Goal: Task Accomplishment & Management: Use online tool/utility

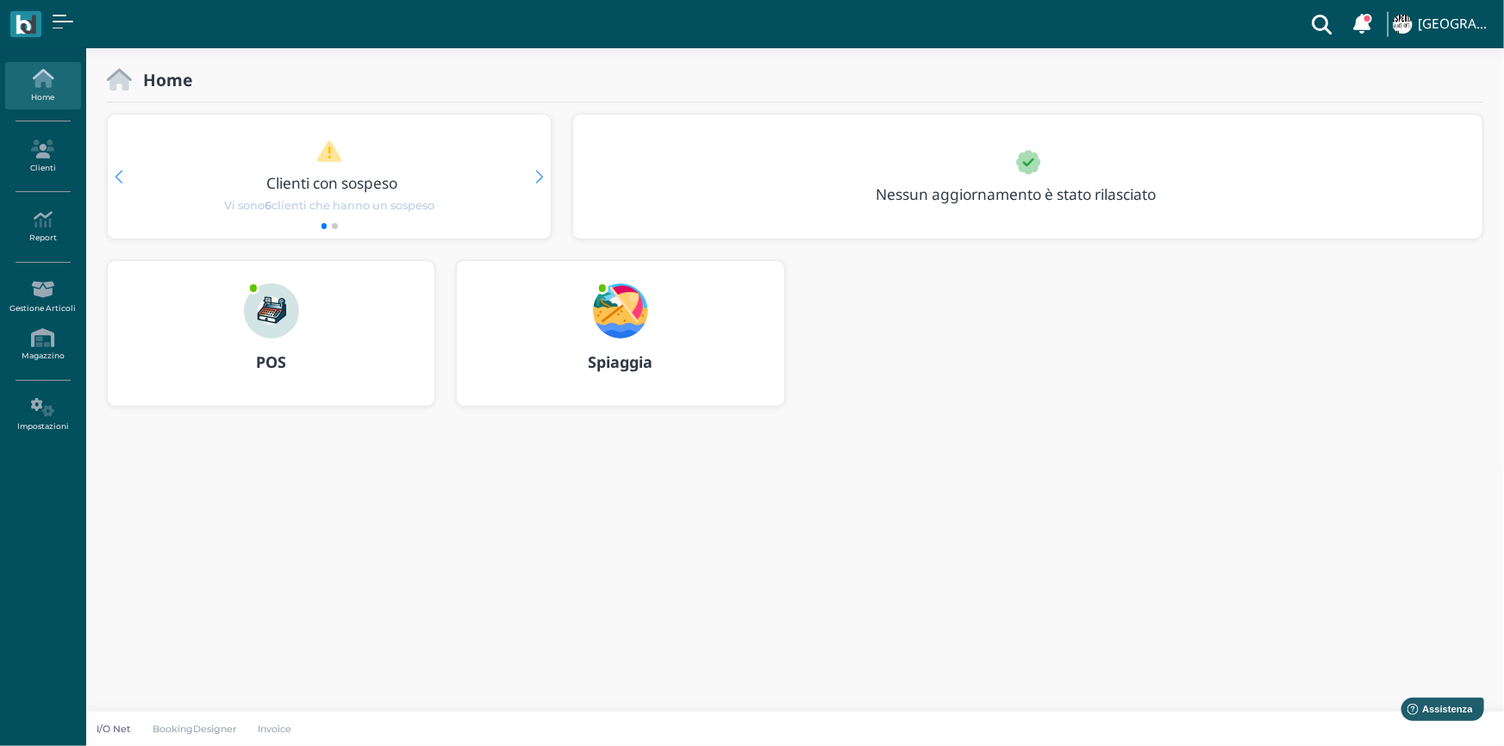
click at [609, 361] on b "Spiaggia" at bounding box center [620, 362] width 65 height 21
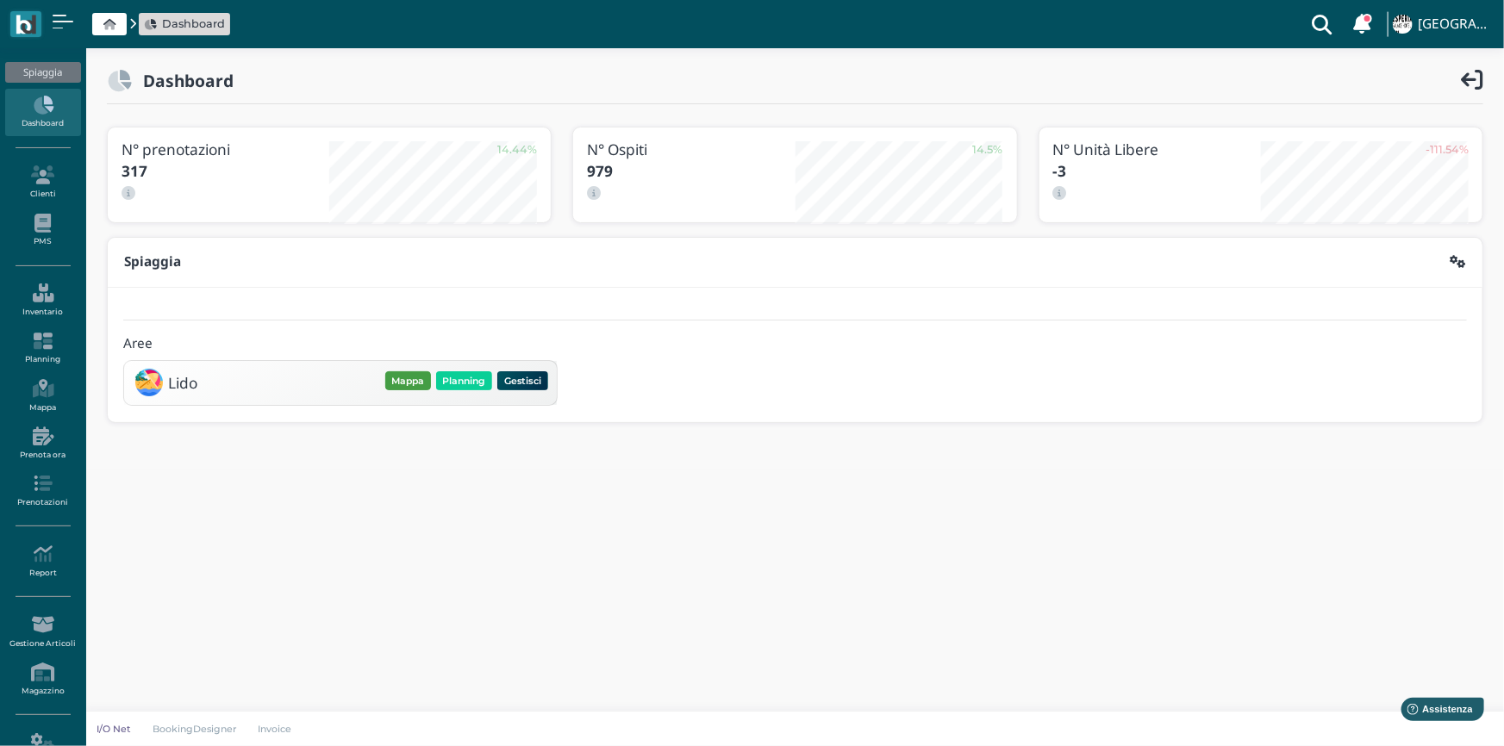
click at [413, 380] on button "Mappa" at bounding box center [408, 380] width 46 height 19
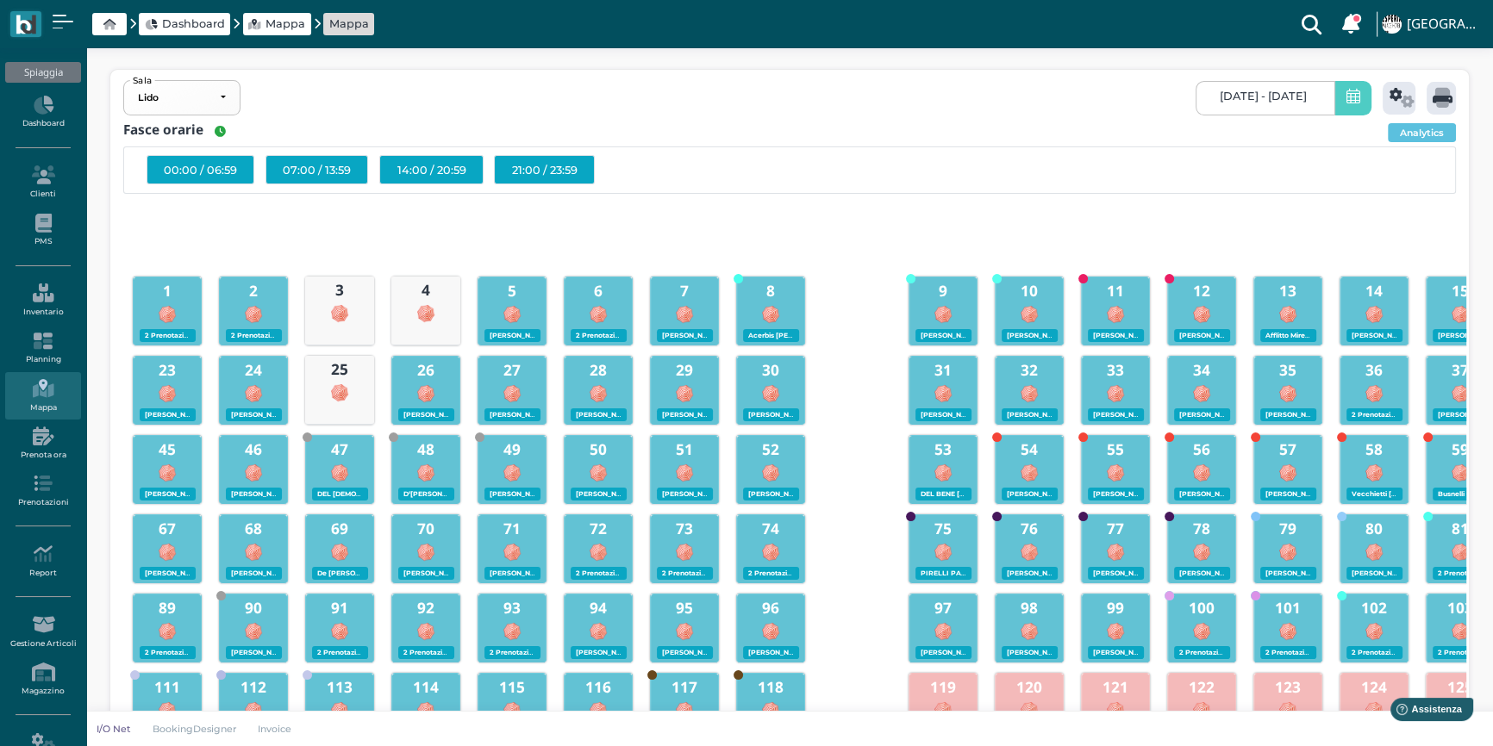
click at [1350, 97] on icon at bounding box center [1353, 98] width 14 height 18
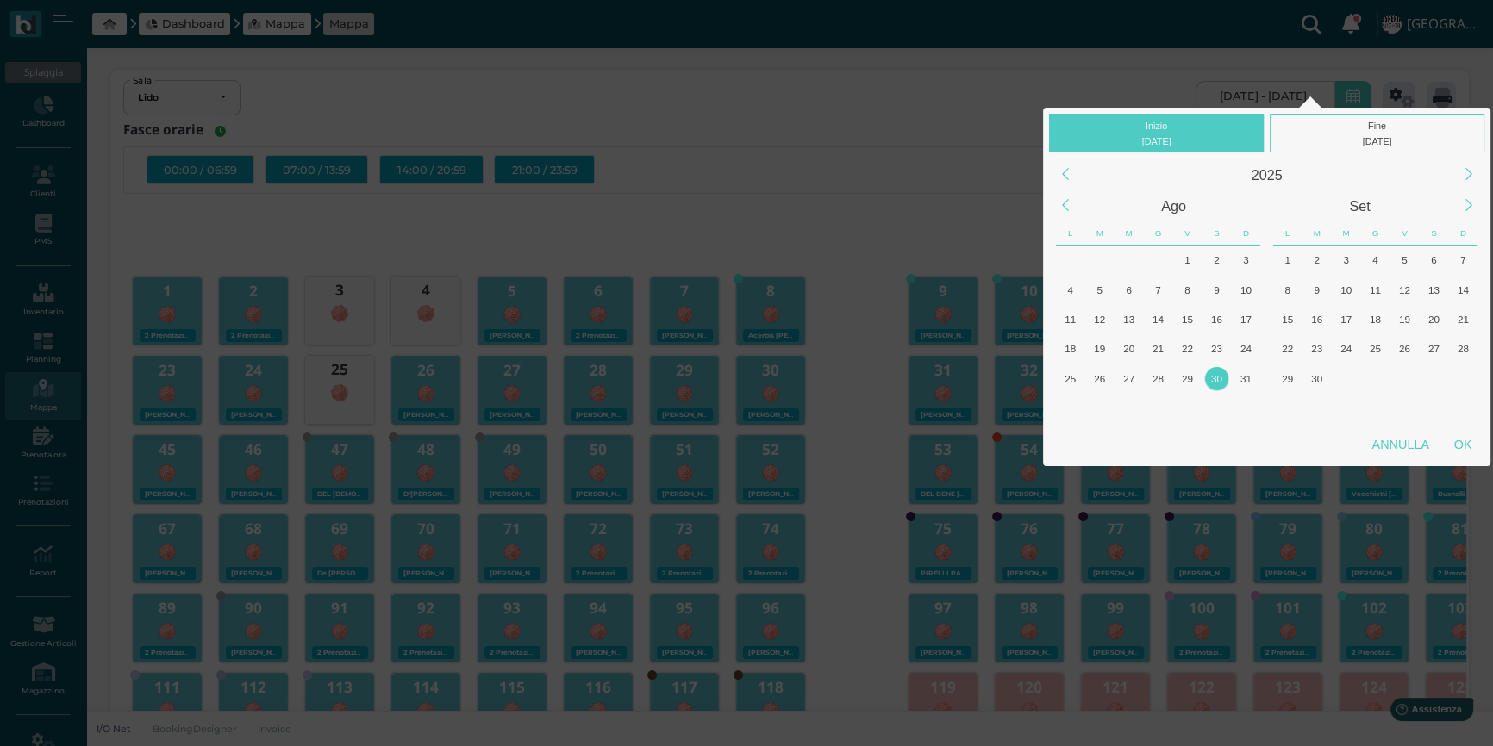
click at [1213, 376] on div "30" at bounding box center [1216, 378] width 23 height 23
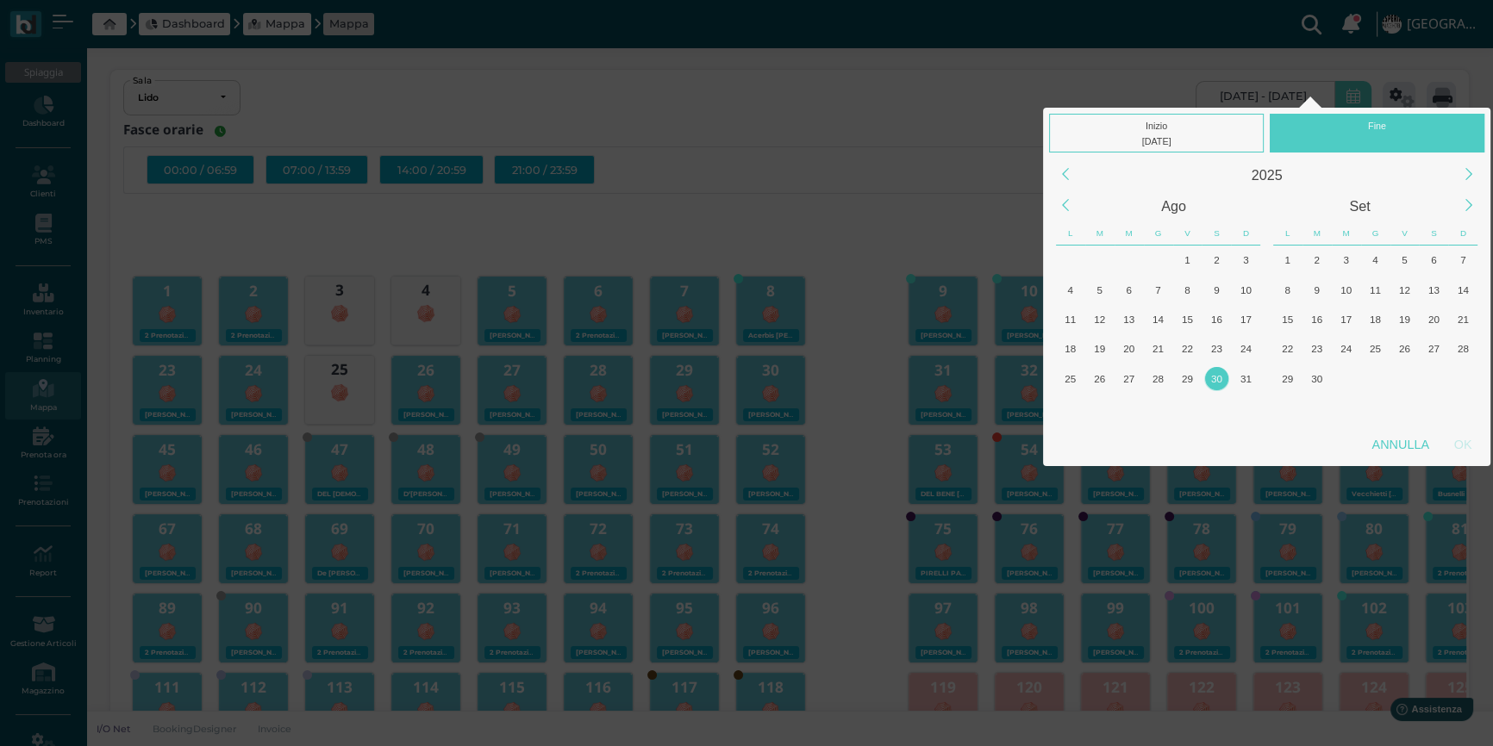
click at [1213, 376] on div "30" at bounding box center [1216, 378] width 23 height 23
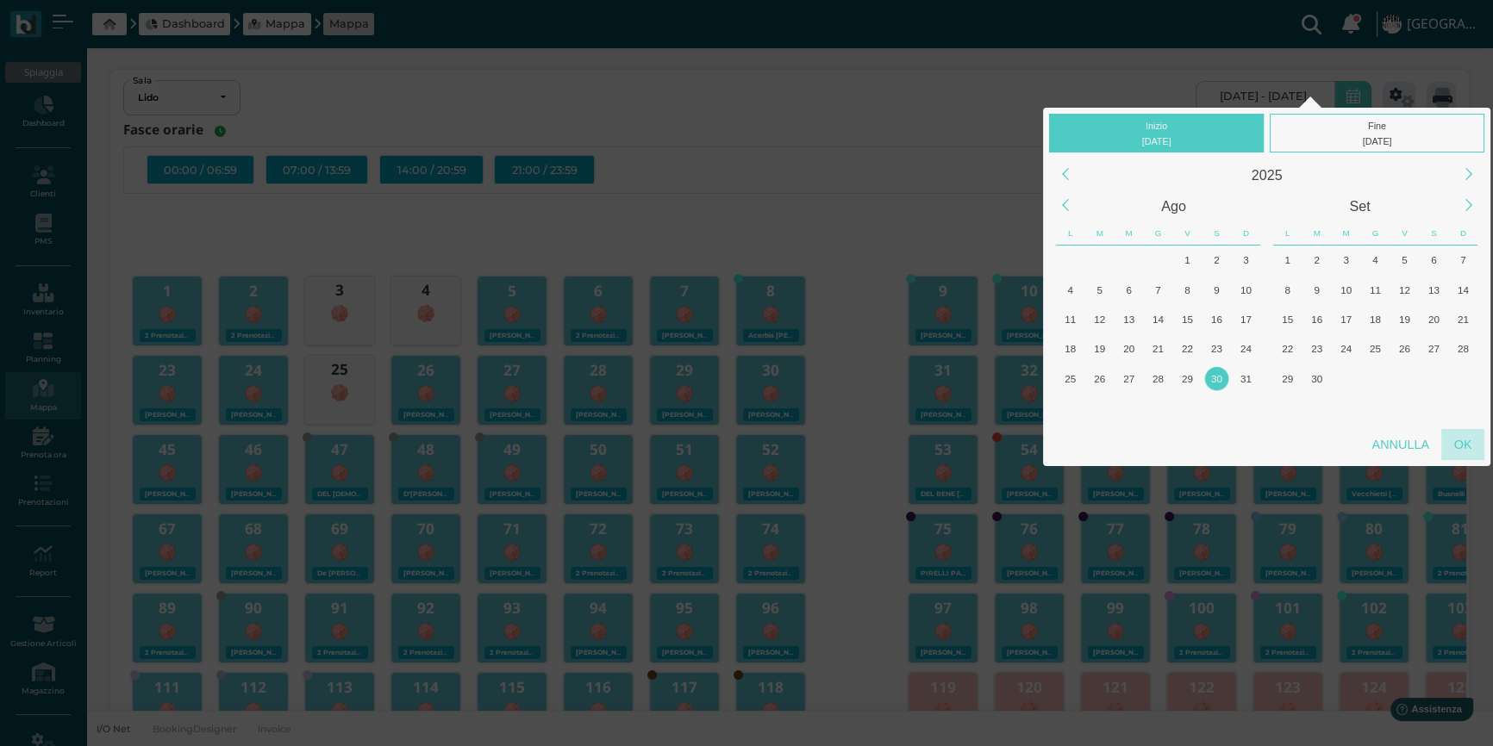
click at [1456, 441] on div "OK" at bounding box center [1462, 444] width 43 height 31
type input "30/08/2025 - 30/08/2025"
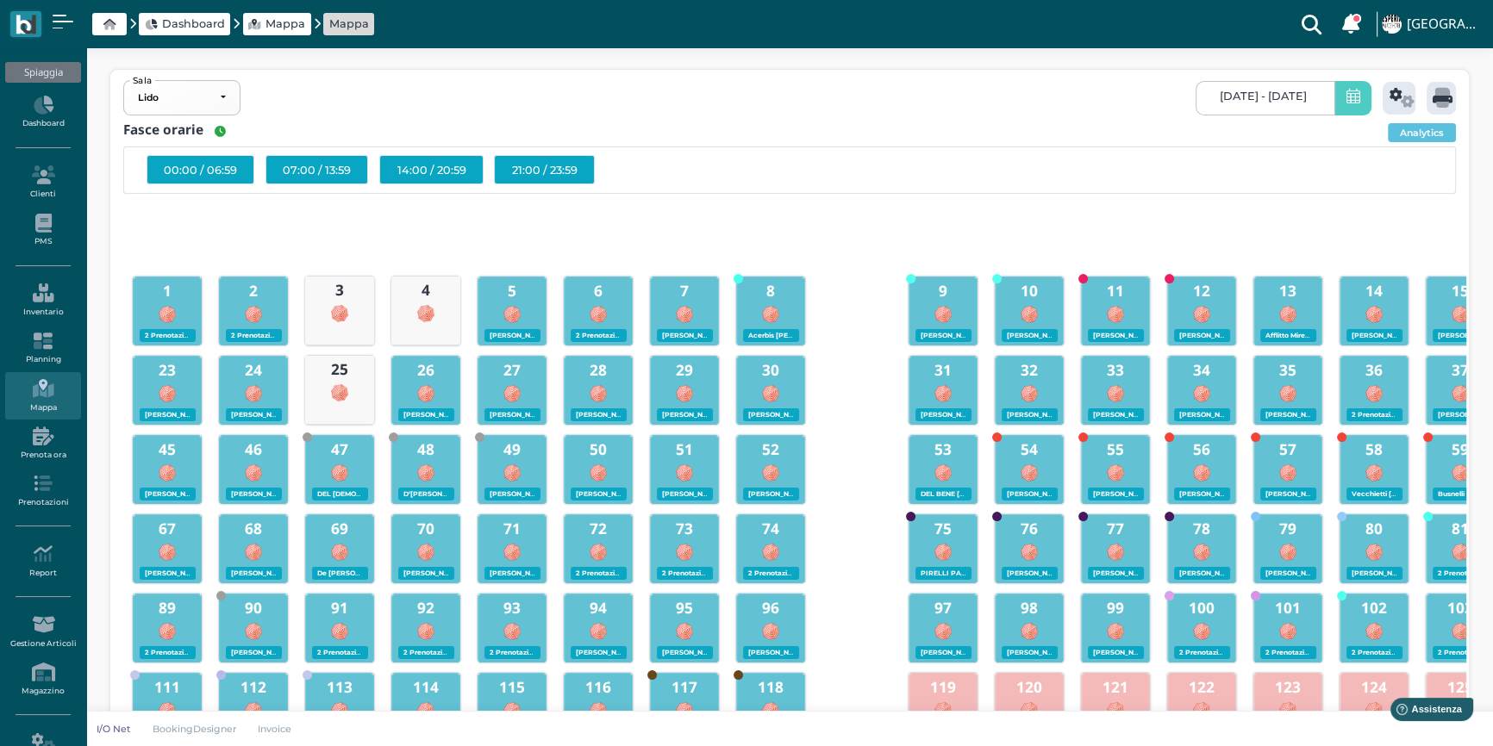
scroll to position [0, 163]
click at [1395, 103] on icon at bounding box center [1401, 98] width 25 height 20
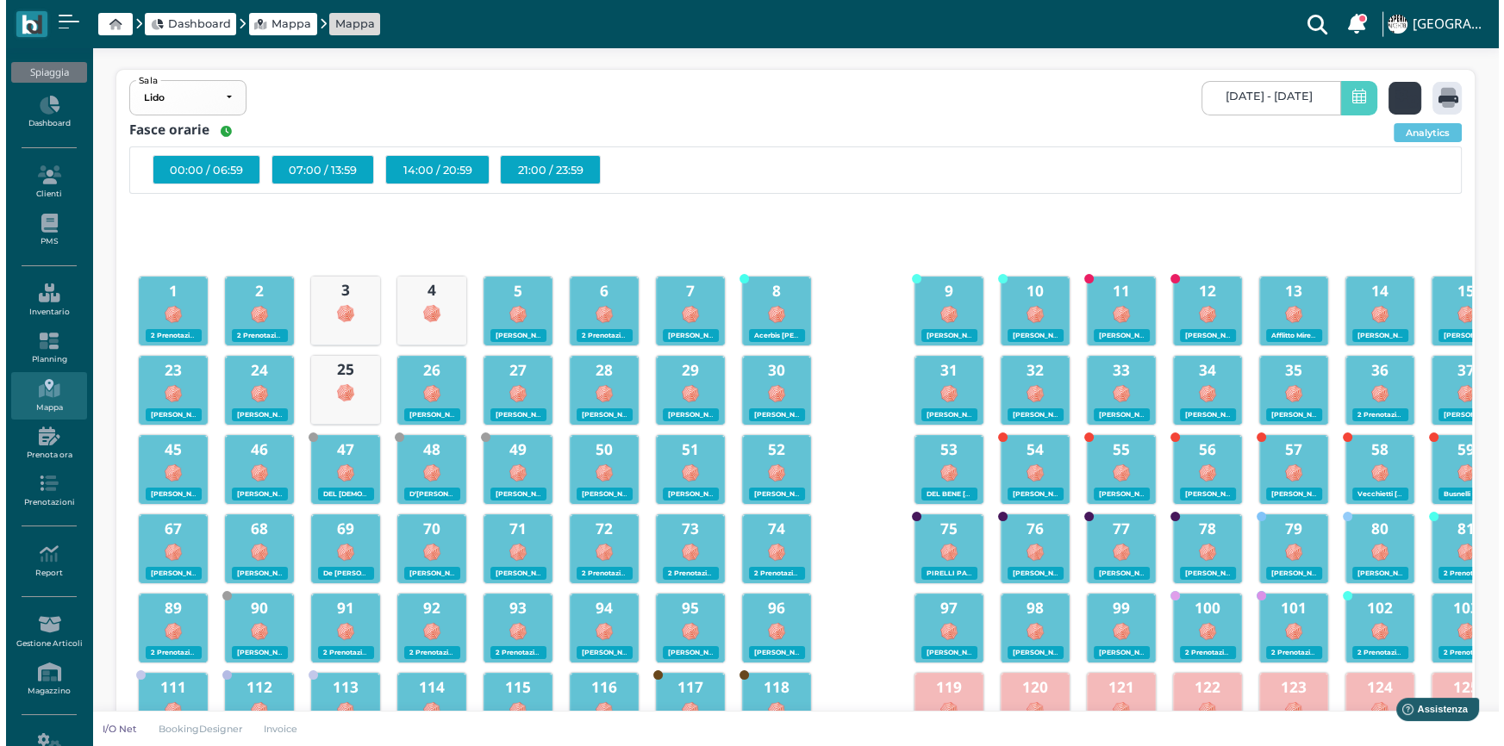
scroll to position [0, 0]
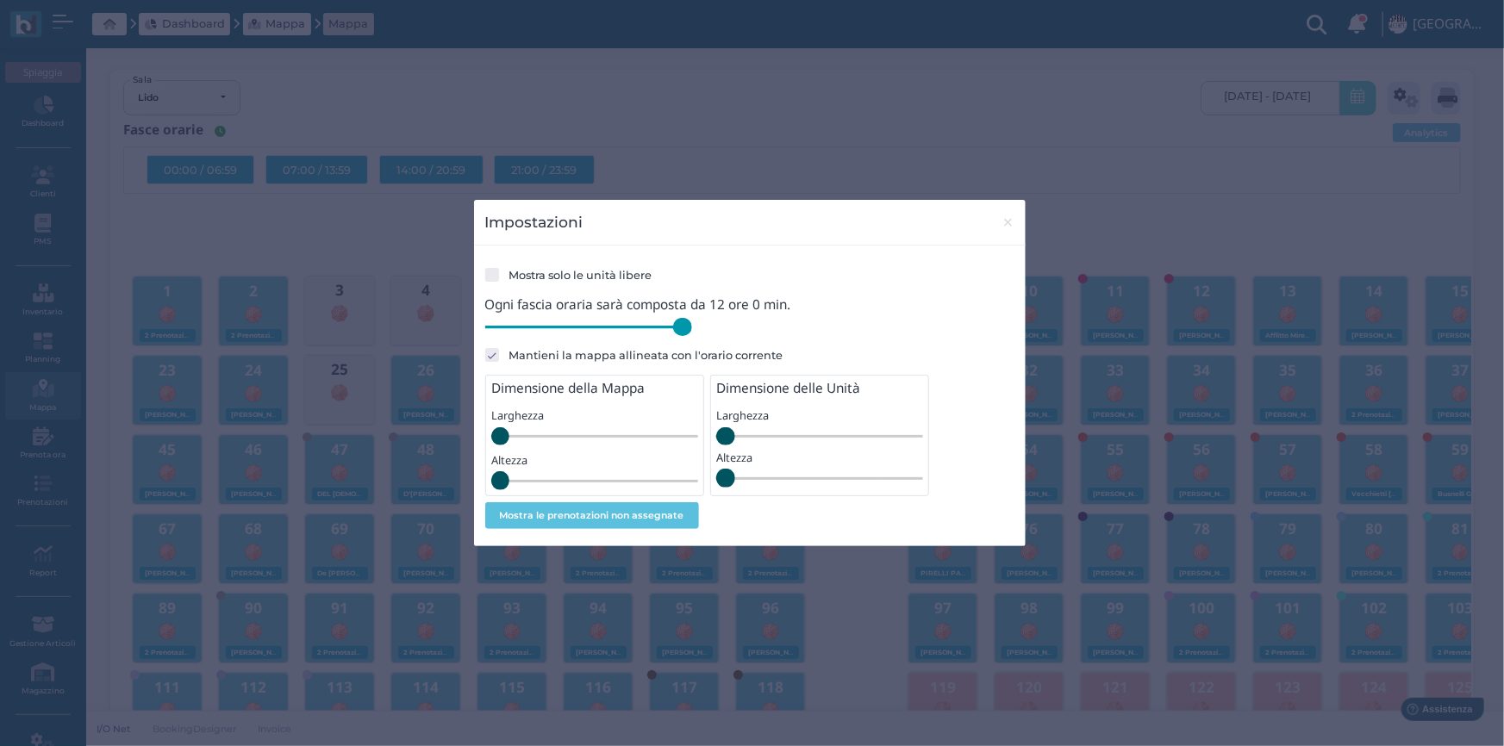
drag, startPoint x: 605, startPoint y: 332, endPoint x: 733, endPoint y: 332, distance: 127.5
type input "720"
click at [692, 332] on input "range" at bounding box center [588, 327] width 207 height 19
click at [1003, 223] on span "×" at bounding box center [1007, 222] width 13 height 22
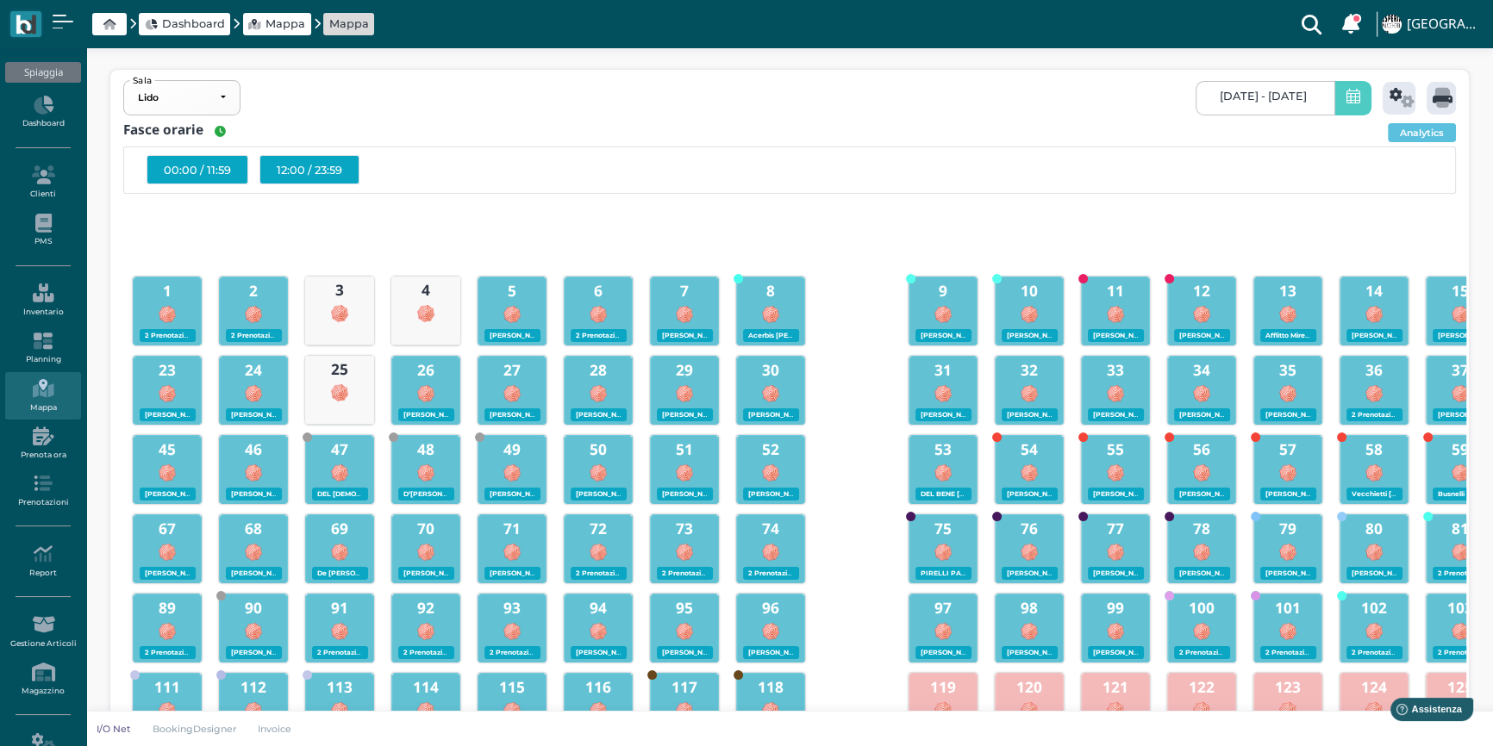
click at [320, 168] on div "12:00 / 23:59" at bounding box center [309, 169] width 100 height 29
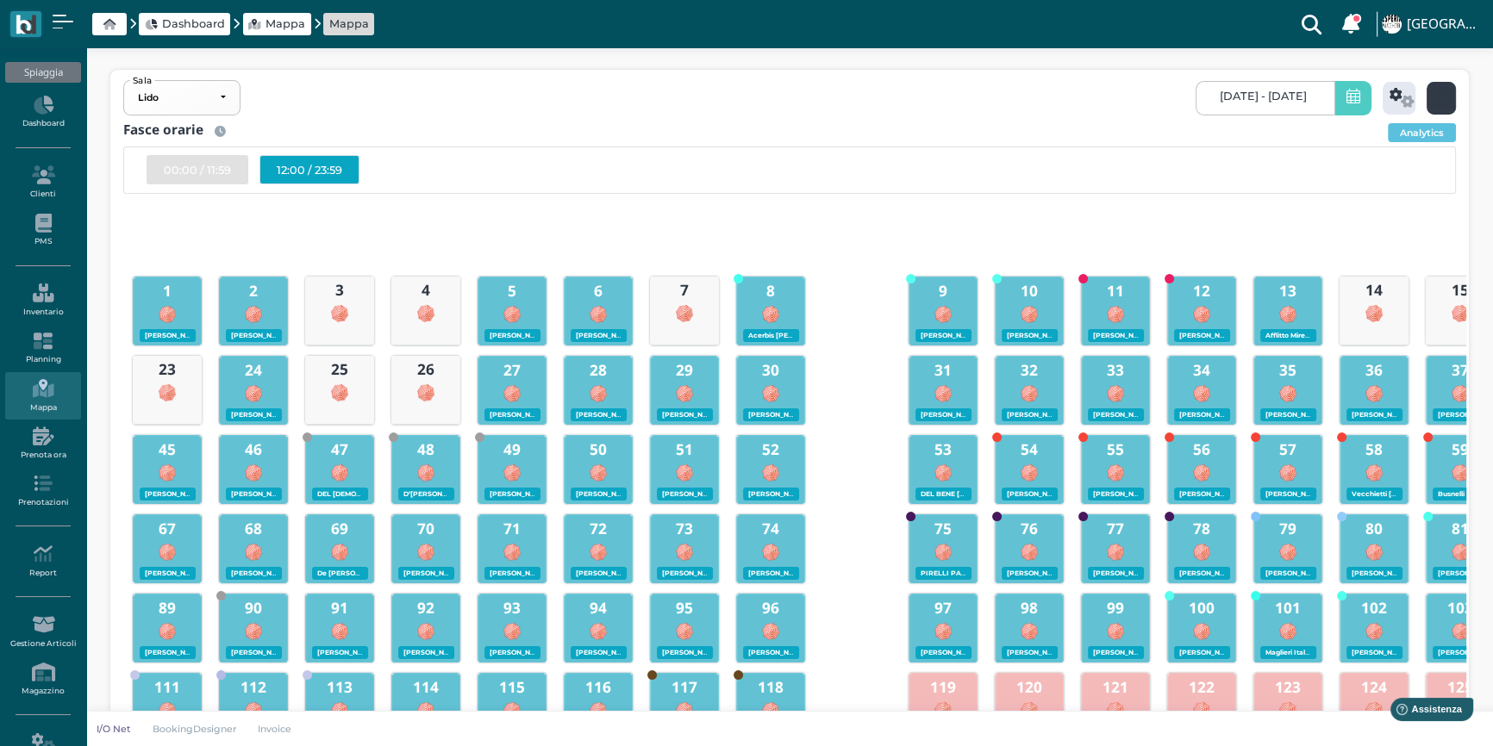
click at [1443, 94] on icon at bounding box center [1442, 98] width 20 height 20
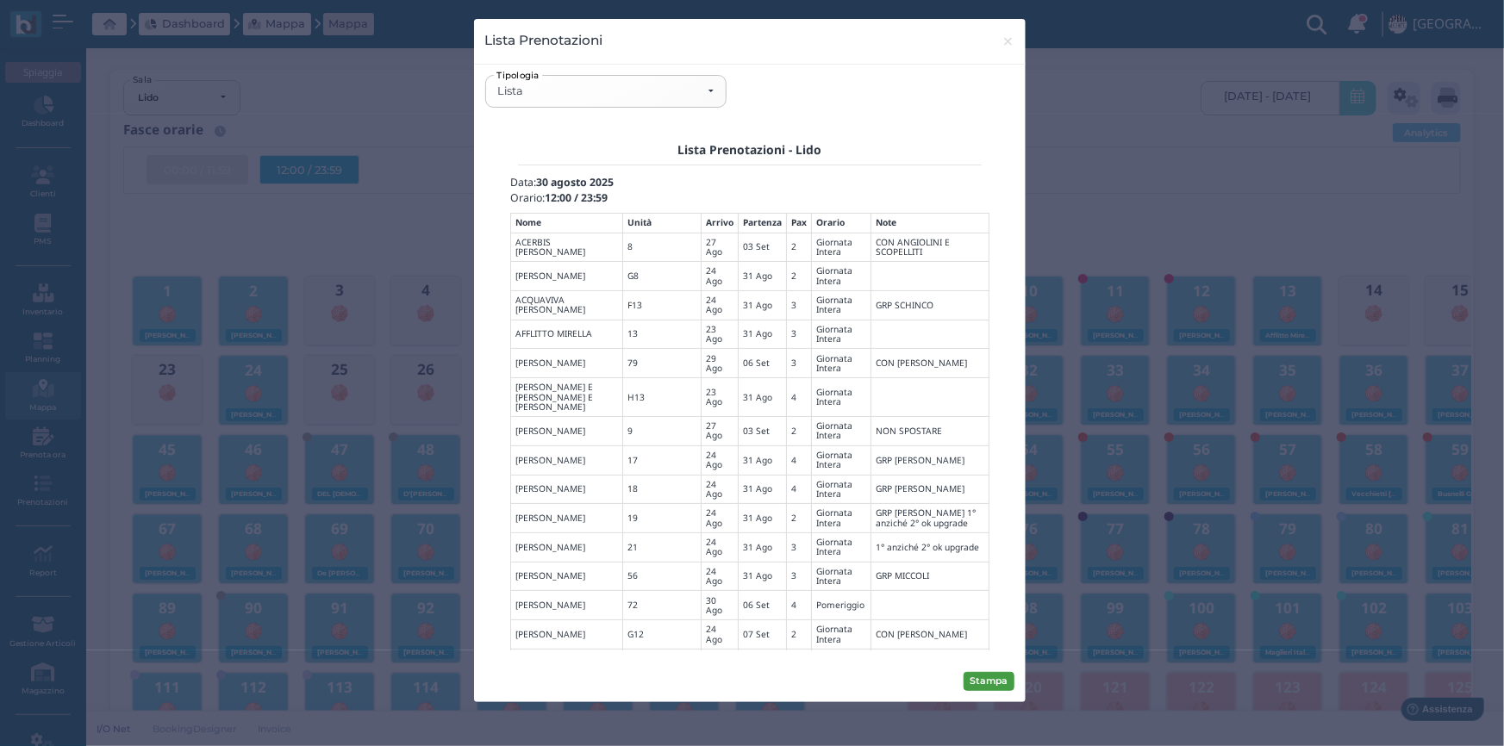
click at [995, 676] on button "Stampa" at bounding box center [989, 681] width 51 height 19
click at [706, 93] on div "Lista" at bounding box center [605, 91] width 216 height 14
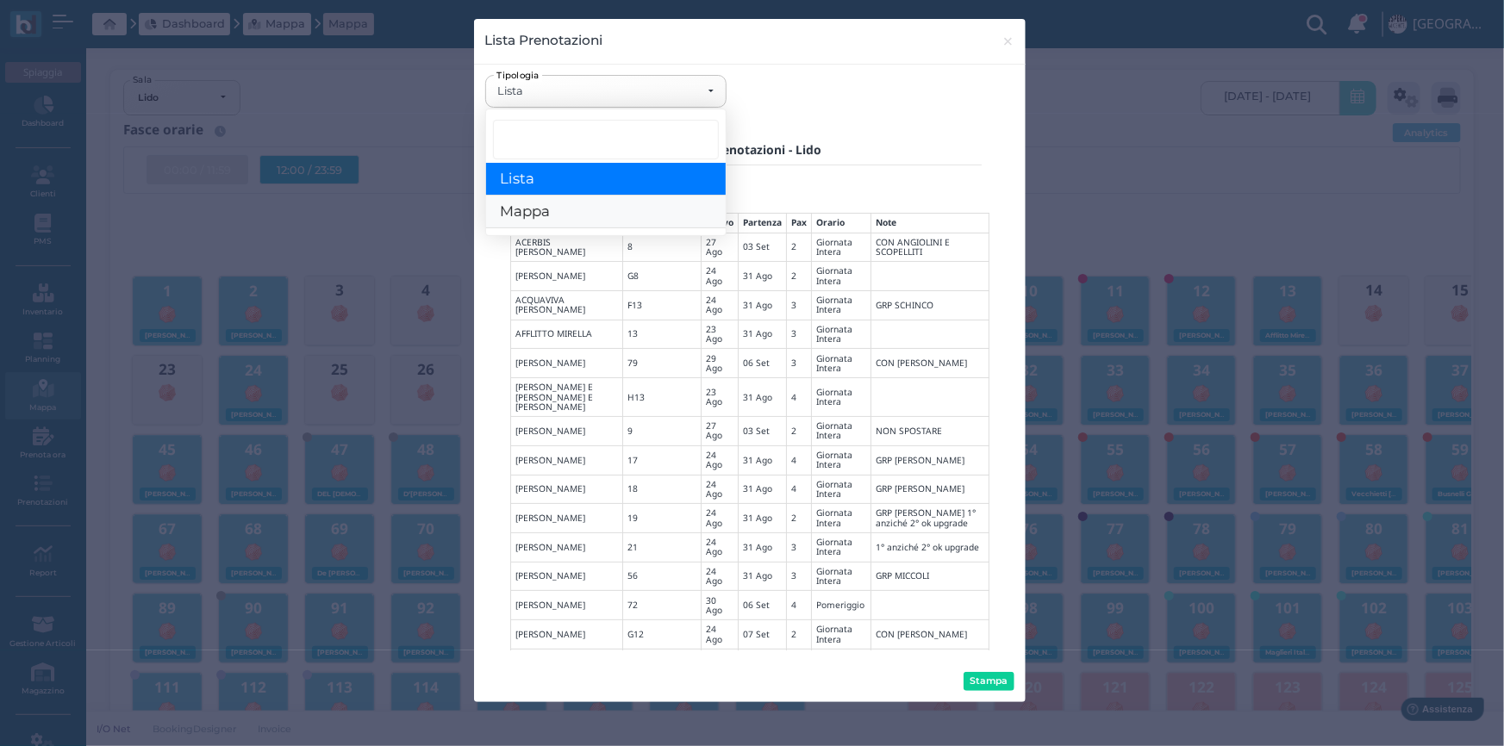
click at [548, 215] on span "Mappa" at bounding box center [525, 212] width 50 height 18
select select "map"
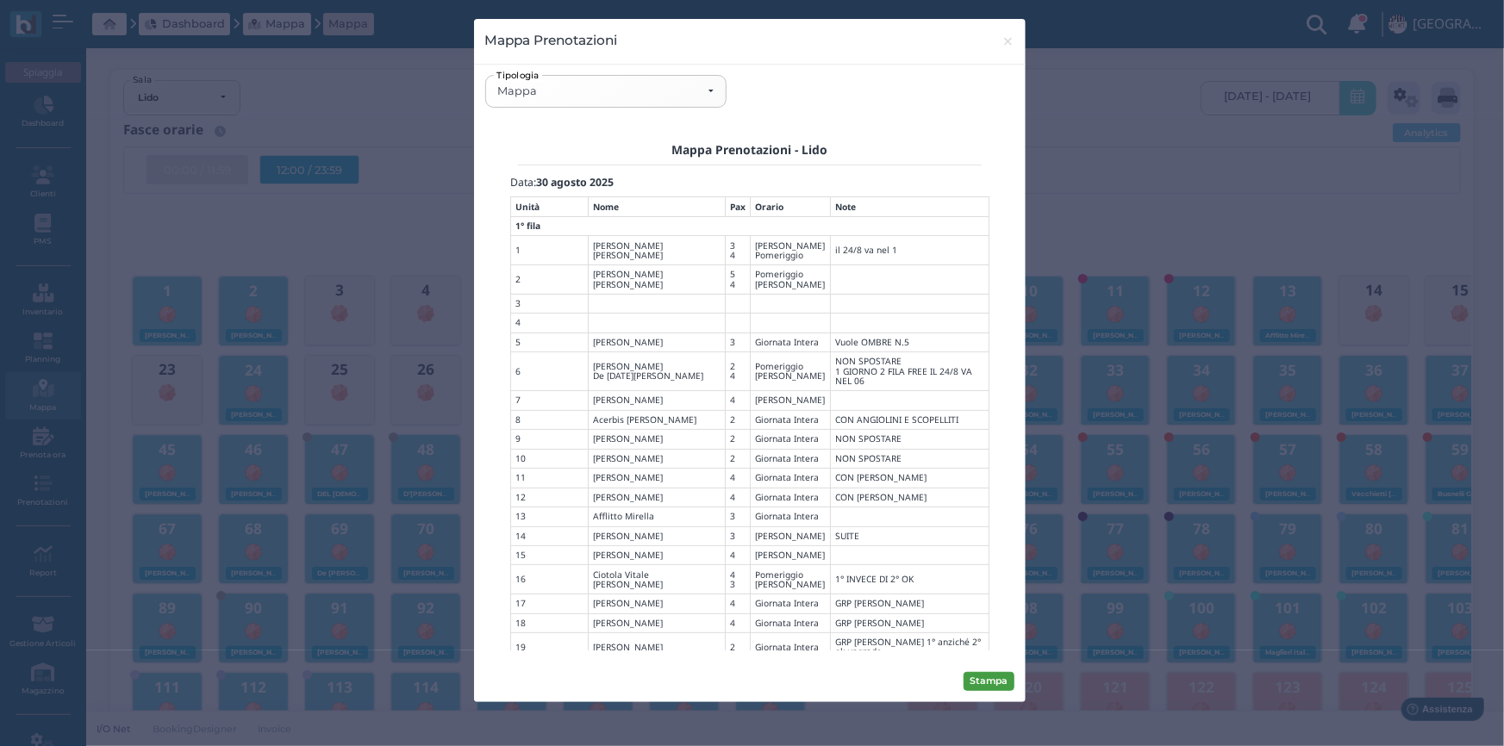
click at [981, 680] on button "Stampa" at bounding box center [989, 681] width 51 height 19
click at [1000, 41] on button "× close" at bounding box center [1007, 41] width 35 height 44
